Goal: Task Accomplishment & Management: Use online tool/utility

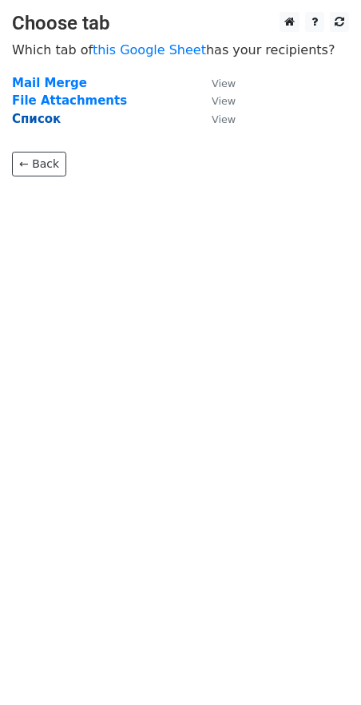
click at [34, 124] on strong "Список" at bounding box center [36, 119] width 49 height 14
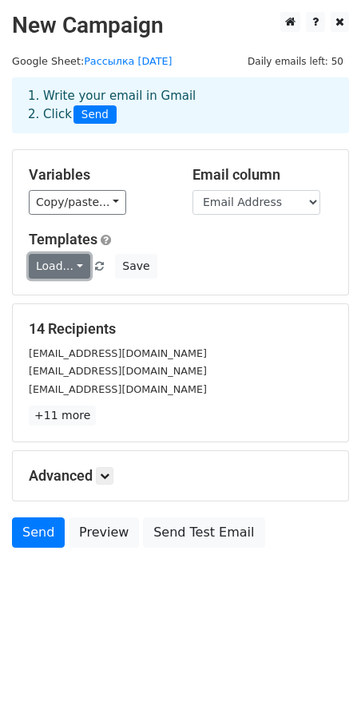
click at [66, 275] on link "Load..." at bounding box center [59, 266] width 61 height 25
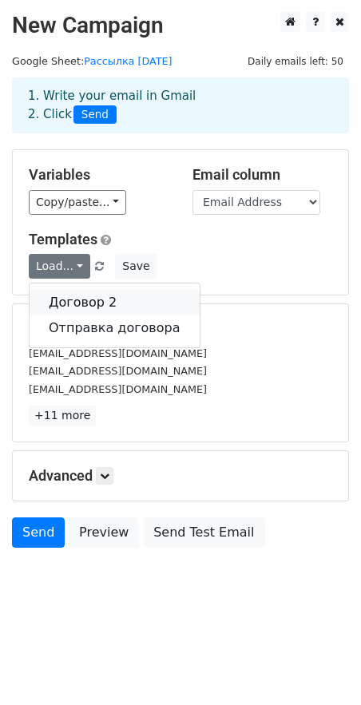
click at [65, 307] on link "Договор 2" at bounding box center [115, 303] width 170 height 26
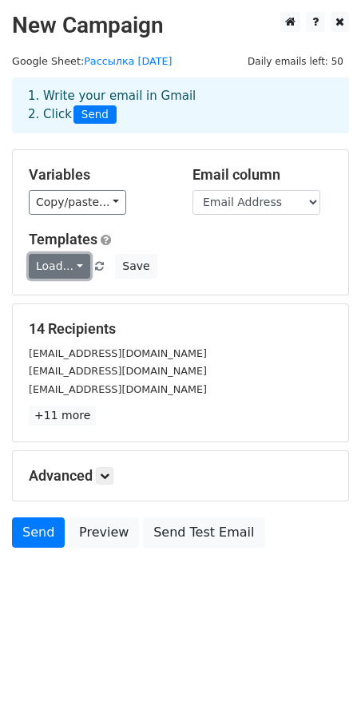
click at [73, 262] on link "Load..." at bounding box center [59, 266] width 61 height 25
click at [71, 261] on link "Load..." at bounding box center [59, 266] width 61 height 25
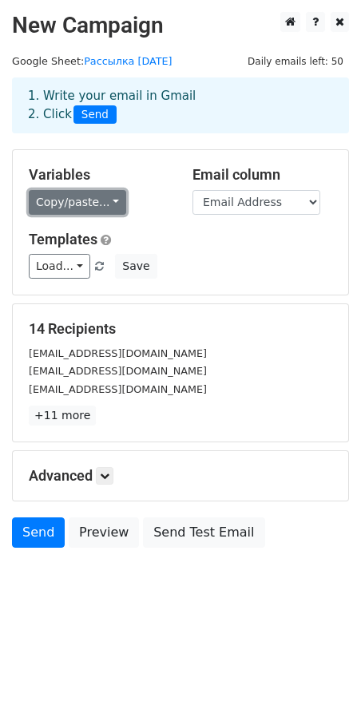
click at [90, 211] on link "Copy/paste..." at bounding box center [77, 202] width 97 height 25
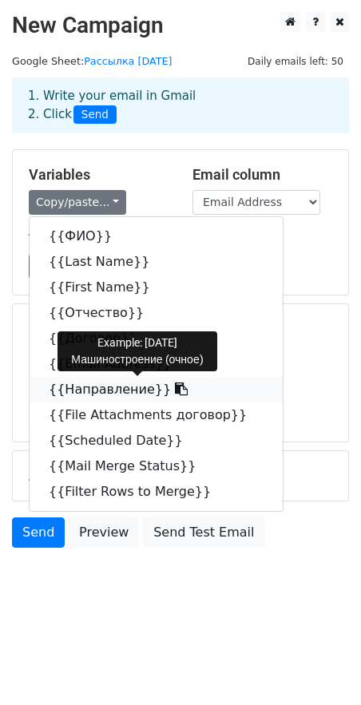
click at [113, 389] on link "{{Направление}}" at bounding box center [156, 390] width 253 height 26
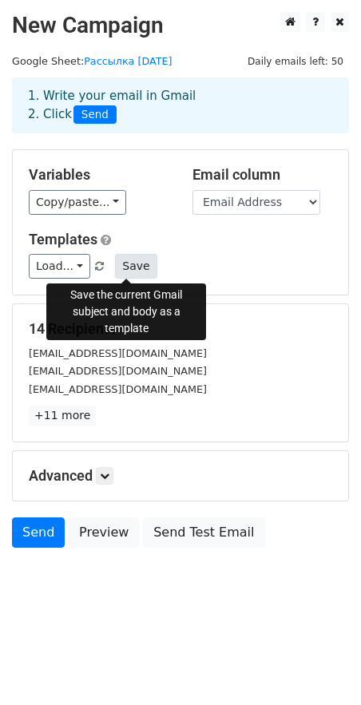
click at [123, 260] on button "Save" at bounding box center [136, 266] width 42 height 25
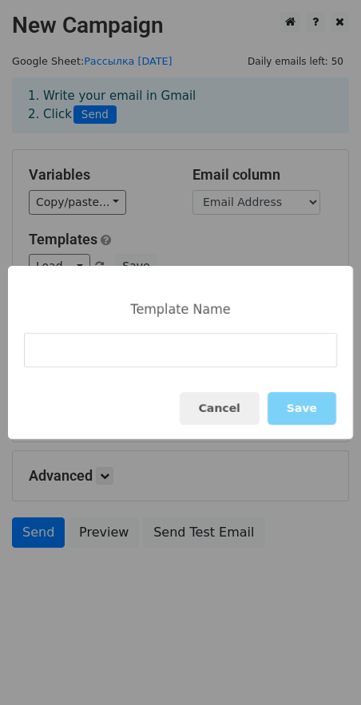
click at [132, 351] on input at bounding box center [180, 350] width 313 height 34
type input "Договор [DATE] ВОМЗ"
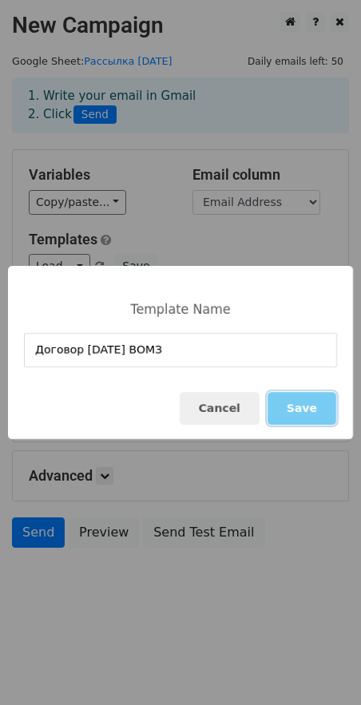
click at [289, 400] on button "Save" at bounding box center [302, 408] width 69 height 33
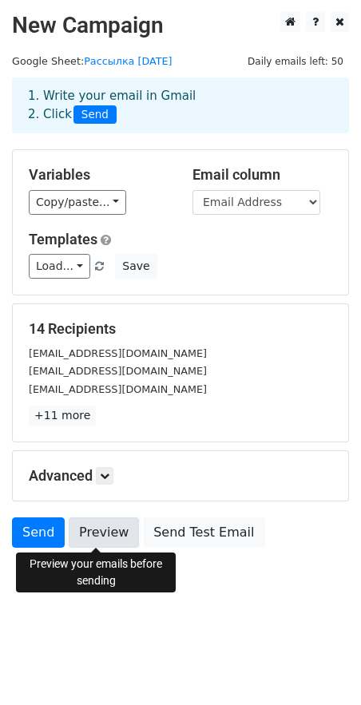
click at [114, 541] on link "Preview" at bounding box center [104, 533] width 70 height 30
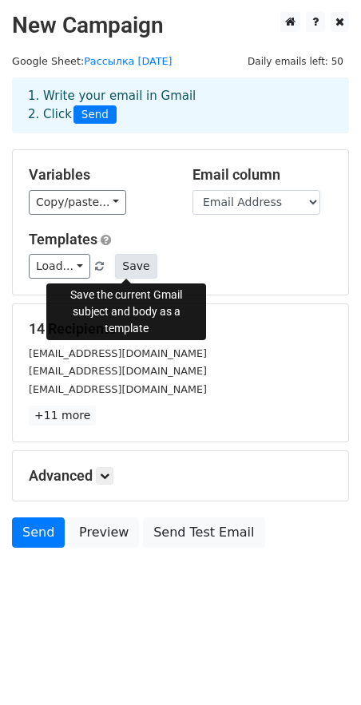
click at [115, 274] on button "Save" at bounding box center [136, 266] width 42 height 25
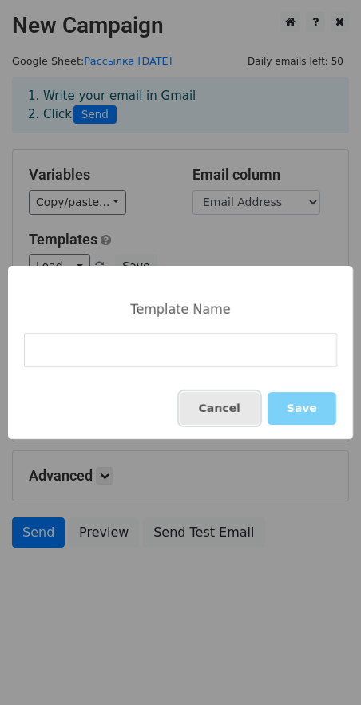
click at [218, 407] on button "Cancel" at bounding box center [220, 408] width 80 height 33
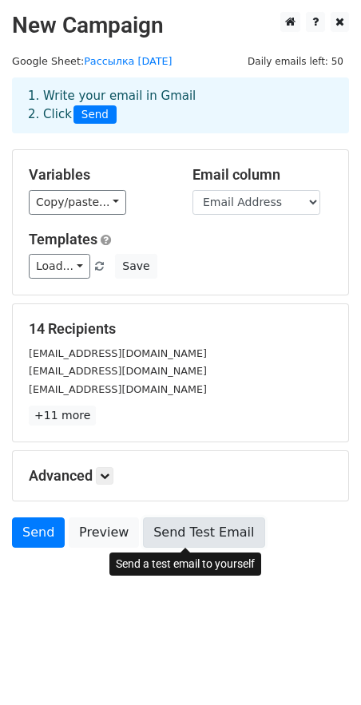
click at [175, 523] on link "Send Test Email" at bounding box center [203, 533] width 121 height 30
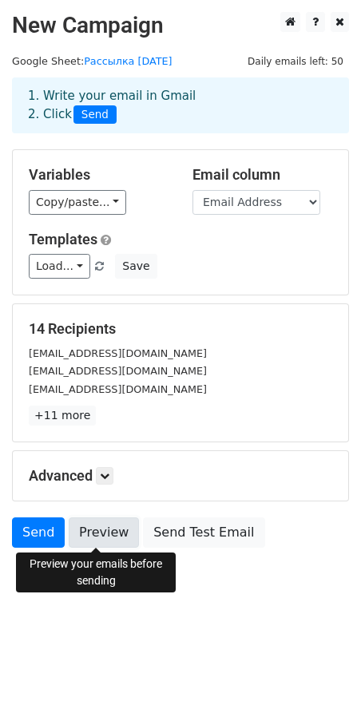
click at [109, 538] on link "Preview" at bounding box center [104, 533] width 70 height 30
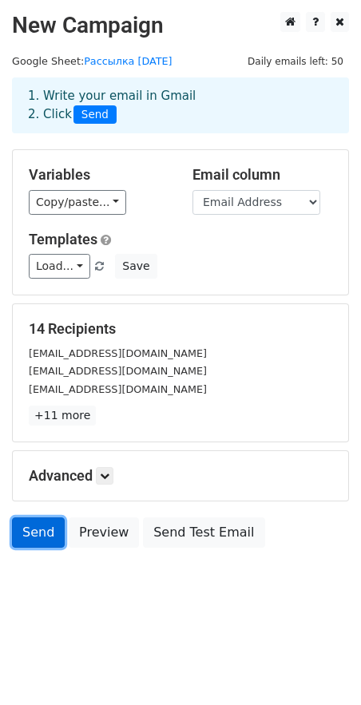
click at [26, 546] on link "Send" at bounding box center [38, 533] width 53 height 30
